Goal: Task Accomplishment & Management: Use online tool/utility

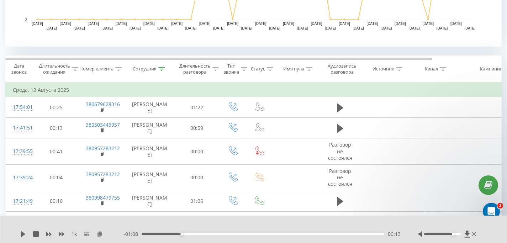
scroll to position [217, 0]
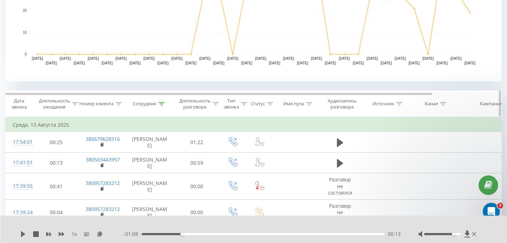
click at [160, 105] on icon at bounding box center [161, 104] width 6 height 4
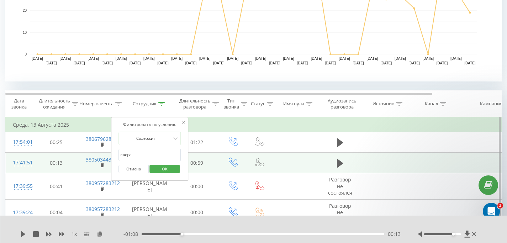
drag, startPoint x: 138, startPoint y: 156, endPoint x: 100, endPoint y: 156, distance: 38.1
type input "батюк"
click button "OK" at bounding box center [165, 169] width 30 height 9
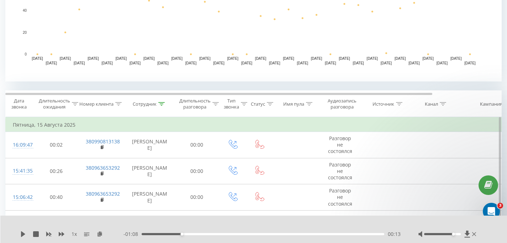
scroll to position [316, 0]
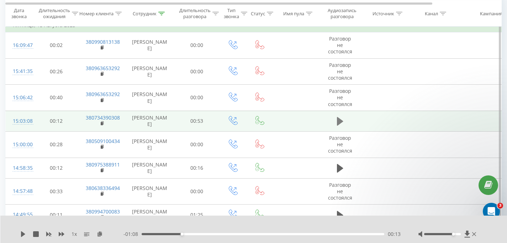
click at [341, 124] on icon at bounding box center [340, 121] width 6 height 10
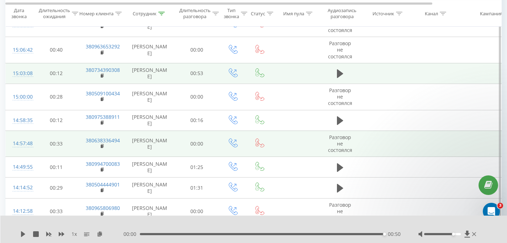
scroll to position [370, 0]
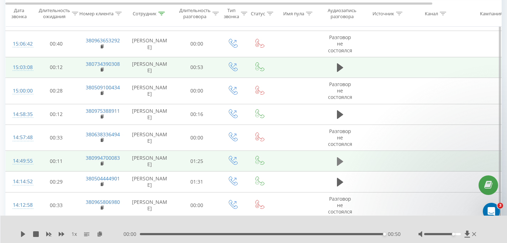
click at [340, 161] on icon at bounding box center [340, 161] width 6 height 9
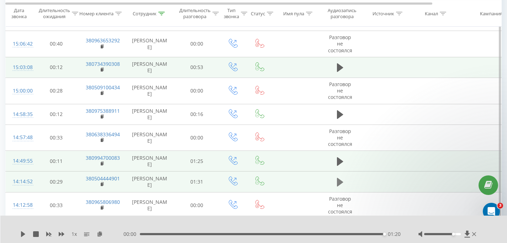
click at [339, 182] on icon at bounding box center [340, 182] width 6 height 9
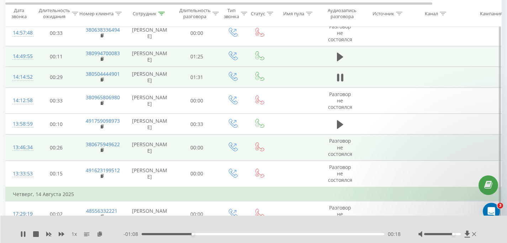
scroll to position [460, 0]
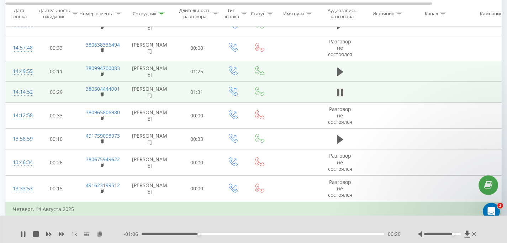
click at [100, 95] on td "380504444901" at bounding box center [102, 92] width 46 height 21
click at [102, 95] on rect at bounding box center [102, 94] width 2 height 3
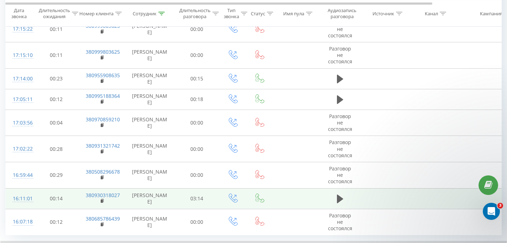
scroll to position [758, 0]
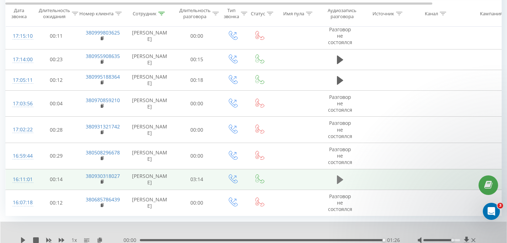
click at [337, 180] on icon at bounding box center [340, 180] width 6 height 9
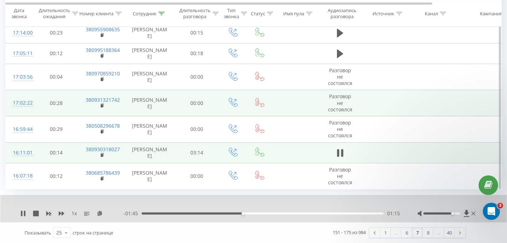
scroll to position [785, 0]
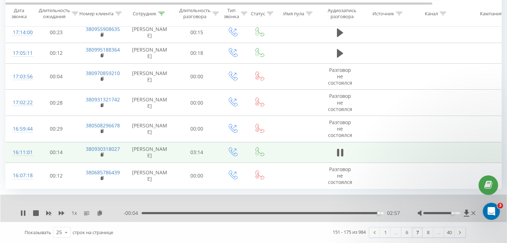
click at [195, 214] on div "- 00:04 02:57 02:57" at bounding box center [262, 213] width 277 height 7
click at [195, 213] on div "02:57" at bounding box center [263, 213] width 242 height 2
click at [409, 233] on link "6" at bounding box center [407, 232] width 11 height 10
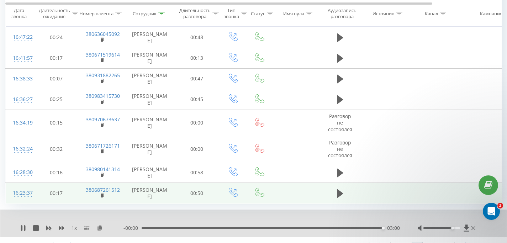
scroll to position [749, 0]
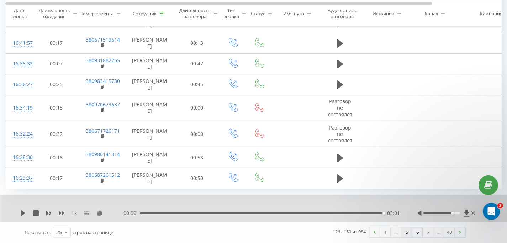
click at [405, 232] on link "5" at bounding box center [407, 232] width 11 height 10
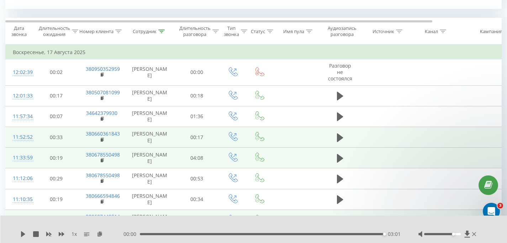
scroll to position [289, 0]
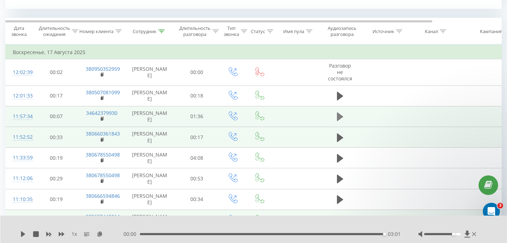
click at [340, 117] on icon at bounding box center [340, 116] width 6 height 9
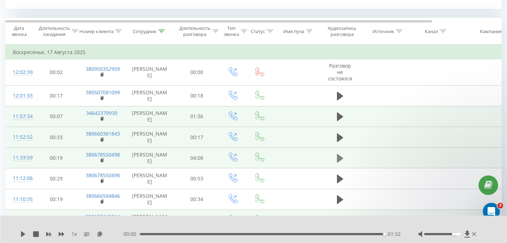
click at [341, 161] on icon at bounding box center [340, 158] width 6 height 10
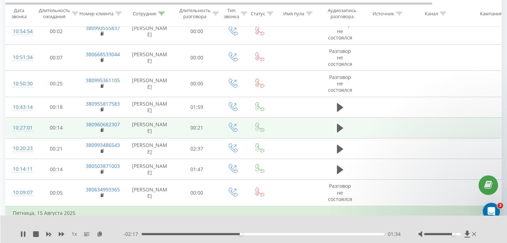
scroll to position [502, 0]
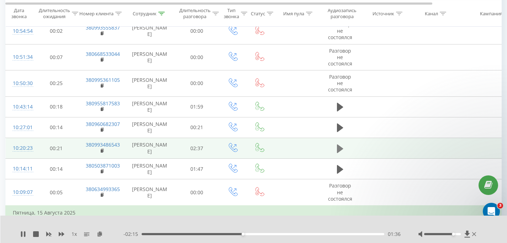
click at [341, 151] on icon at bounding box center [340, 149] width 6 height 10
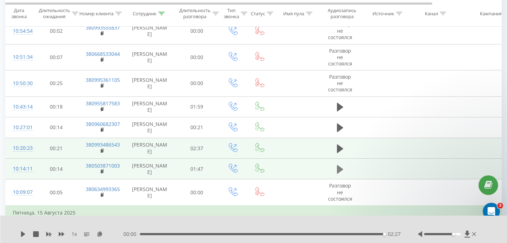
click at [337, 168] on icon at bounding box center [340, 169] width 6 height 10
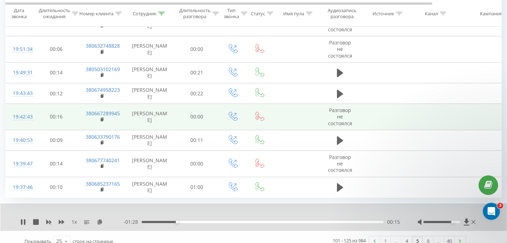
scroll to position [747, 0]
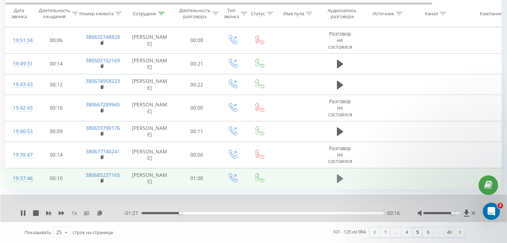
click at [342, 179] on icon at bounding box center [340, 178] width 6 height 9
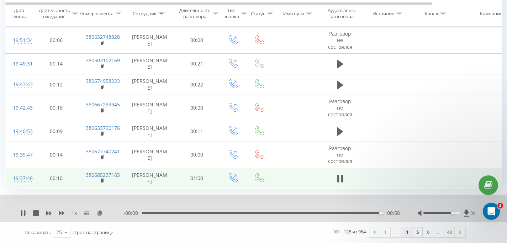
click at [405, 231] on link "4" at bounding box center [407, 232] width 11 height 10
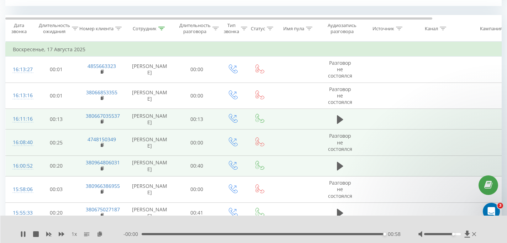
scroll to position [289, 0]
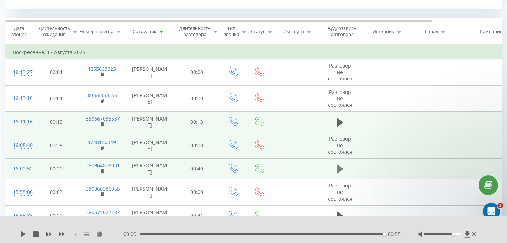
click at [337, 171] on icon at bounding box center [340, 169] width 6 height 9
